Goal: Information Seeking & Learning: Find specific fact

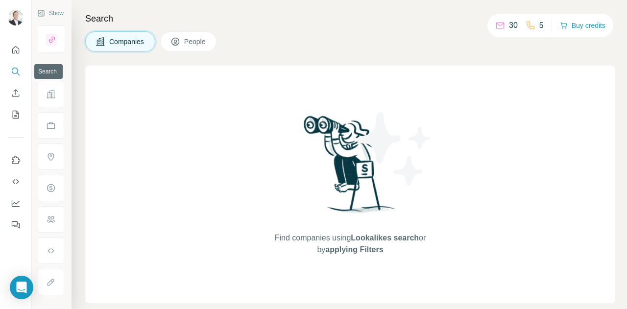
click at [16, 77] on button "Search" at bounding box center [16, 72] width 16 height 18
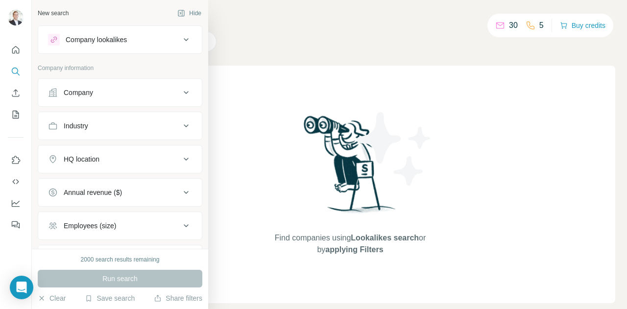
click at [108, 100] on button "Company" at bounding box center [120, 93] width 164 height 24
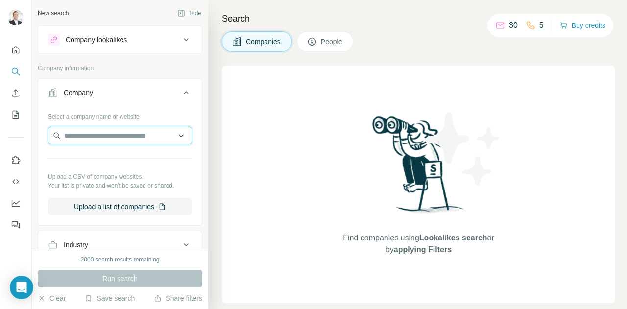
click at [83, 136] on input "text" at bounding box center [120, 136] width 144 height 18
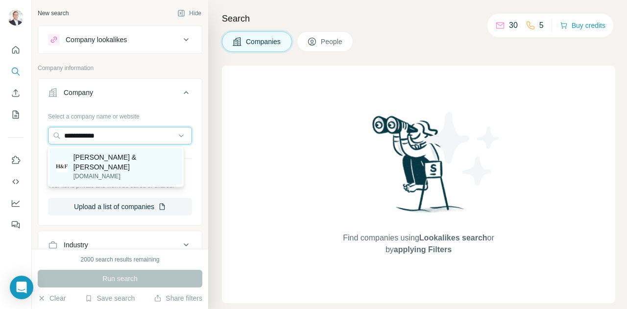
type input "**********"
click at [132, 172] on p "[DOMAIN_NAME]" at bounding box center [124, 176] width 103 height 9
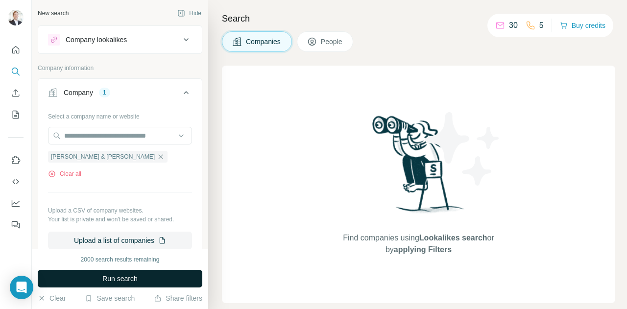
click at [108, 282] on span "Run search" at bounding box center [119, 279] width 35 height 10
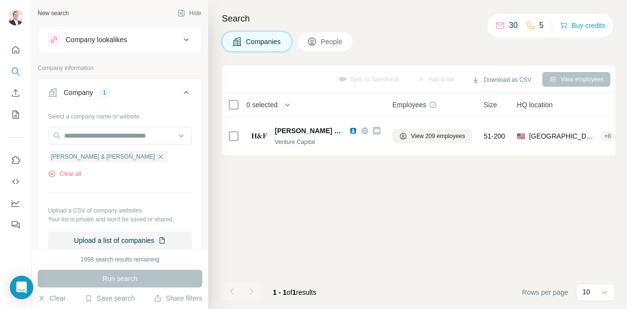
click at [327, 45] on span "People" at bounding box center [332, 42] width 23 height 10
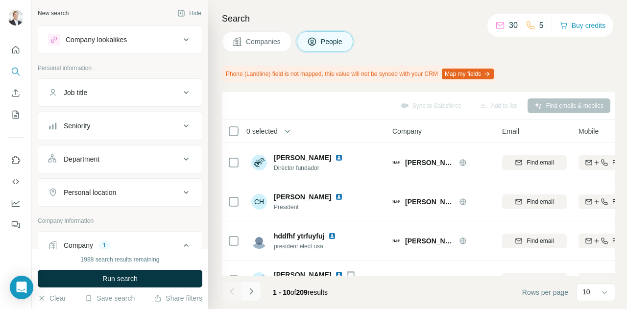
click at [246, 292] on icon "Navigate to next page" at bounding box center [251, 291] width 10 height 10
click at [120, 35] on div "Company lookalikes" at bounding box center [96, 40] width 61 height 10
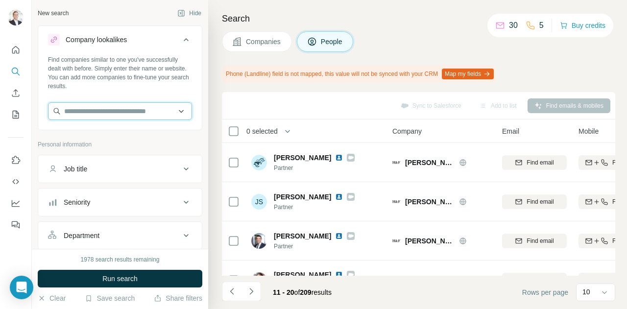
click at [89, 114] on input "text" at bounding box center [120, 111] width 144 height 18
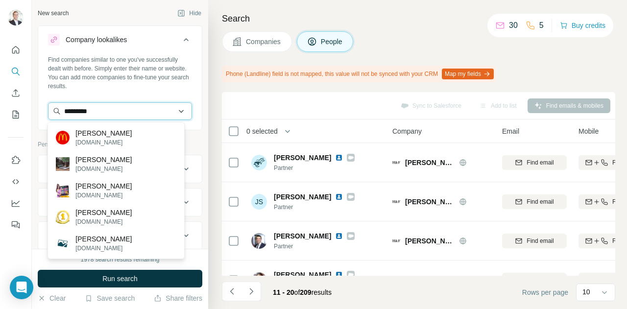
type input "**********"
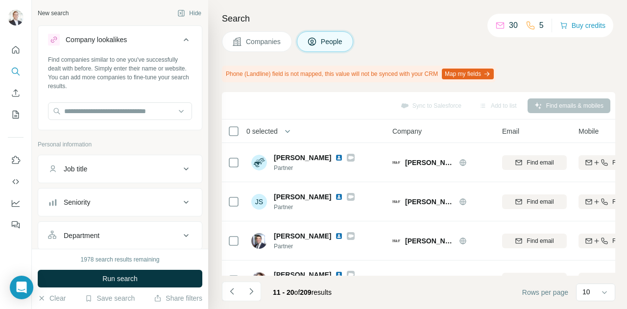
click at [167, 88] on div "Find companies similar to one you've successfully dealt with before. Simply ent…" at bounding box center [120, 72] width 144 height 35
click at [77, 113] on input "text" at bounding box center [120, 111] width 144 height 18
click at [180, 37] on icon at bounding box center [186, 40] width 12 height 12
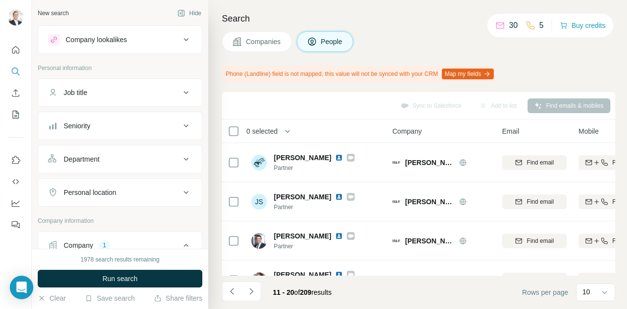
click at [92, 88] on div "Job title" at bounding box center [114, 93] width 132 height 10
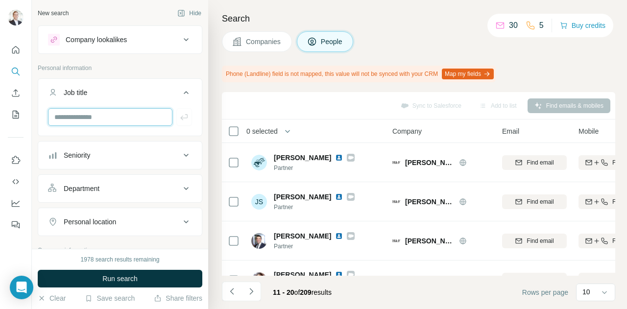
click at [89, 111] on input "text" at bounding box center [110, 117] width 124 height 18
click at [89, 111] on input "*" at bounding box center [110, 117] width 124 height 18
type input "**********"
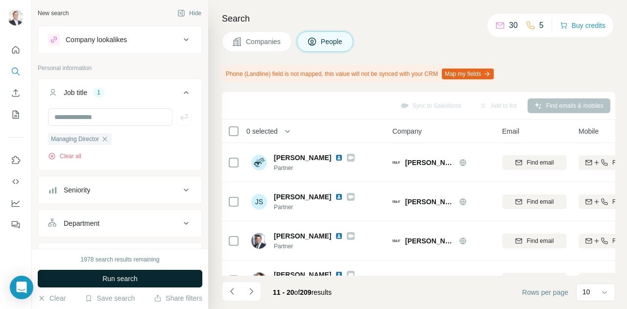
click at [104, 277] on span "Run search" at bounding box center [119, 279] width 35 height 10
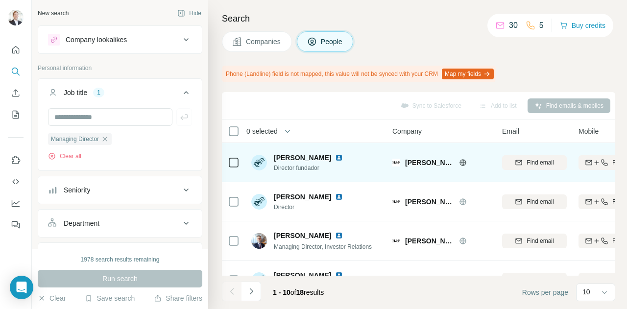
click at [390, 144] on td "[PERSON_NAME] & [PERSON_NAME]" at bounding box center [441, 162] width 110 height 39
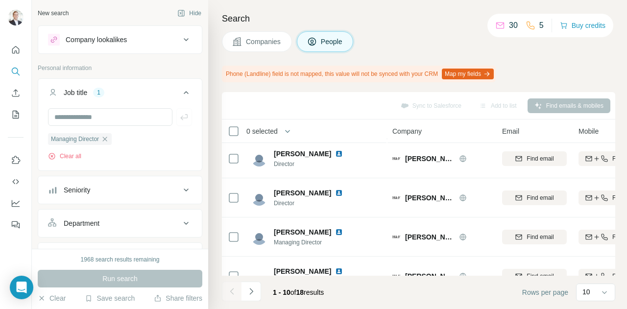
scroll to position [263, 0]
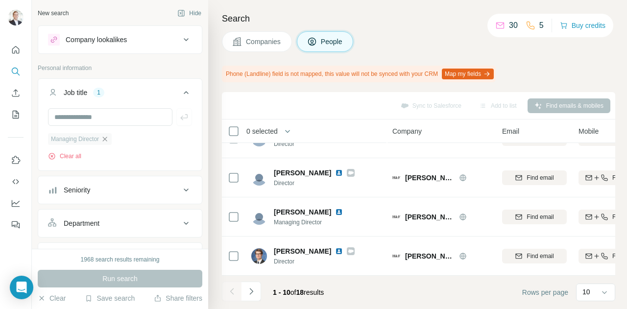
click at [108, 141] on icon "button" at bounding box center [105, 139] width 8 height 8
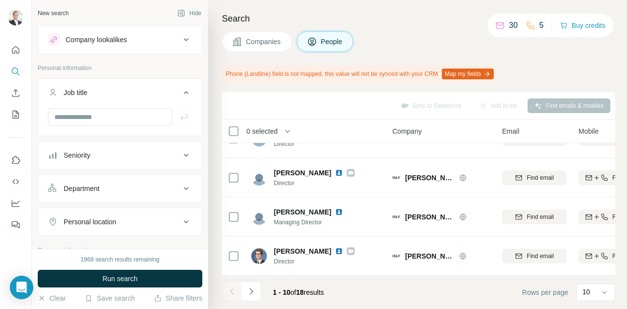
click at [180, 93] on icon at bounding box center [186, 93] width 12 height 12
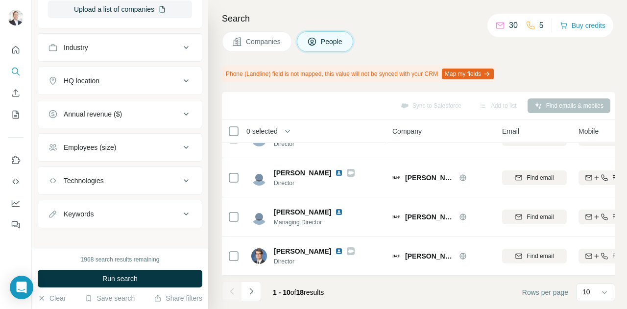
scroll to position [386, 0]
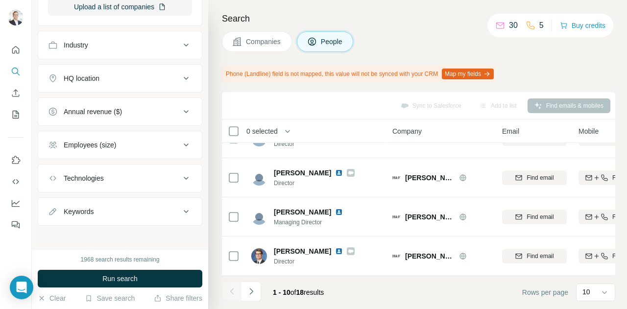
click at [108, 201] on button "Keywords" at bounding box center [120, 212] width 164 height 24
click at [83, 229] on input "text" at bounding box center [110, 236] width 124 height 18
type input "**********"
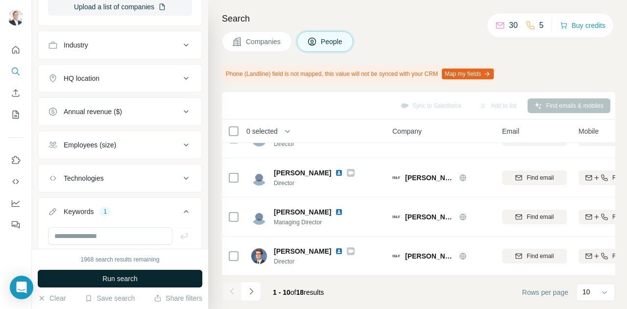
click at [108, 283] on span "Run search" at bounding box center [119, 279] width 35 height 10
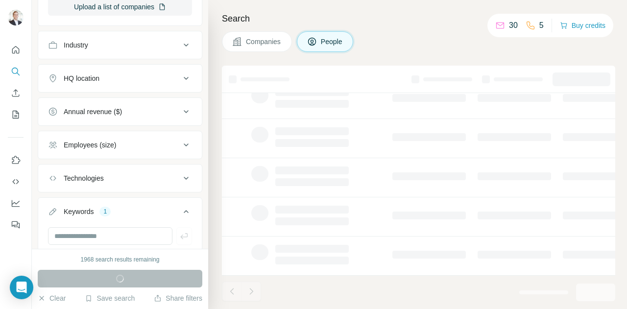
scroll to position [237, 0]
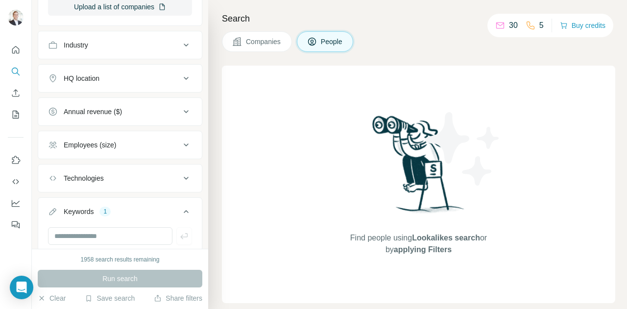
drag, startPoint x: 444, startPoint y: 235, endPoint x: 481, endPoint y: 247, distance: 39.6
drag, startPoint x: 481, startPoint y: 247, endPoint x: 432, endPoint y: 261, distance: 51.4
click at [432, 261] on div "Find people using Lookalikes search or by applying Filters" at bounding box center [418, 184] width 176 height 237
click at [227, 201] on div "Find people using Lookalikes search or by applying Filters" at bounding box center [418, 184] width 393 height 237
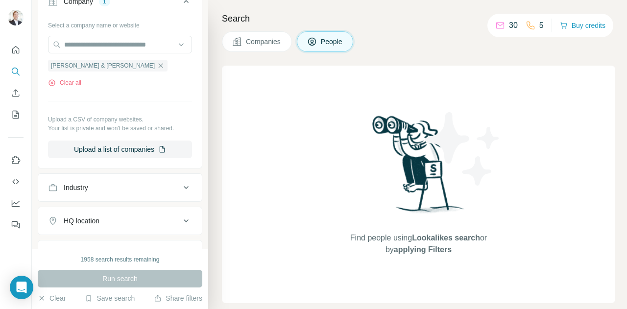
scroll to position [450, 0]
